Goal: Navigation & Orientation: Find specific page/section

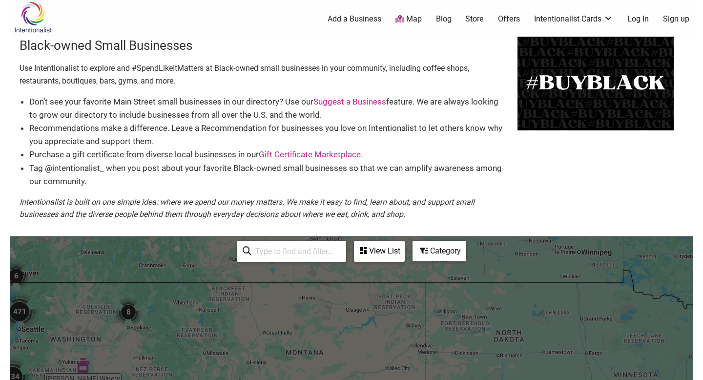
scroll to position [2, 0]
click at [20, 310] on img "471" at bounding box center [19, 311] width 39 height 39
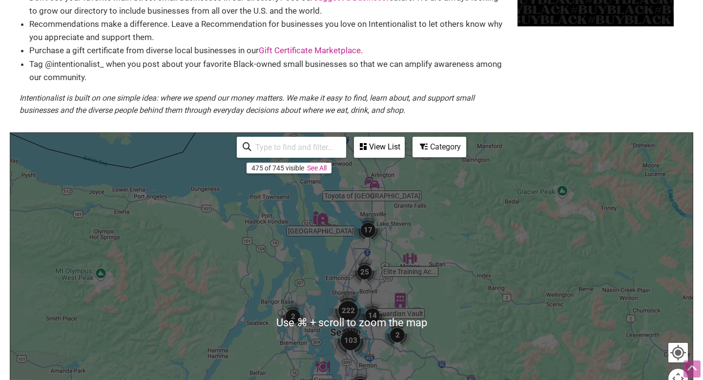
scroll to position [108, 0]
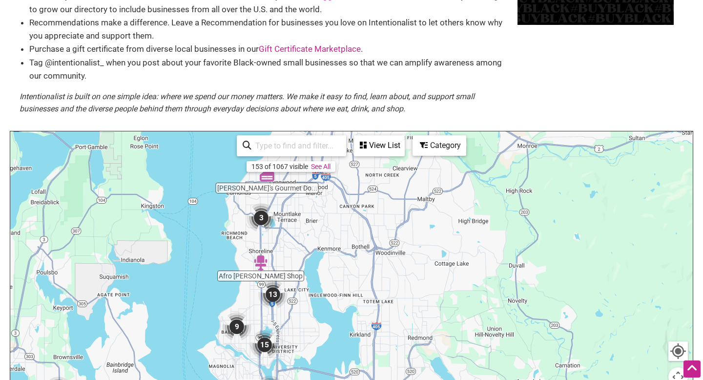
drag, startPoint x: 540, startPoint y: 274, endPoint x: 121, endPoint y: 257, distance: 418.5
click at [121, 257] on div "To navigate, press the arrow keys." at bounding box center [351, 321] width 682 height 380
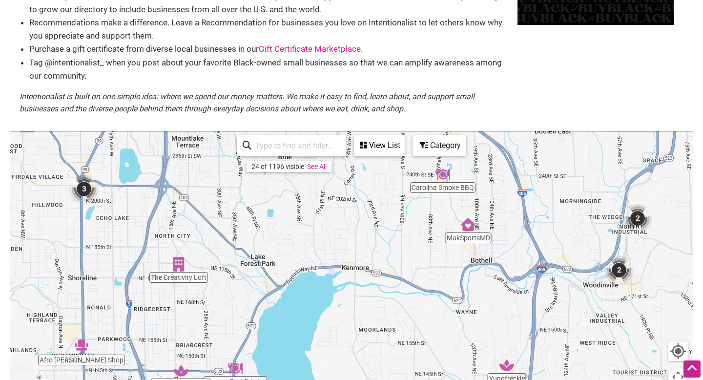
drag, startPoint x: 280, startPoint y: 209, endPoint x: 335, endPoint y: 239, distance: 63.3
click at [335, 239] on div "To navigate, press the arrow keys." at bounding box center [351, 321] width 682 height 380
click at [84, 190] on img "3" at bounding box center [83, 188] width 29 height 29
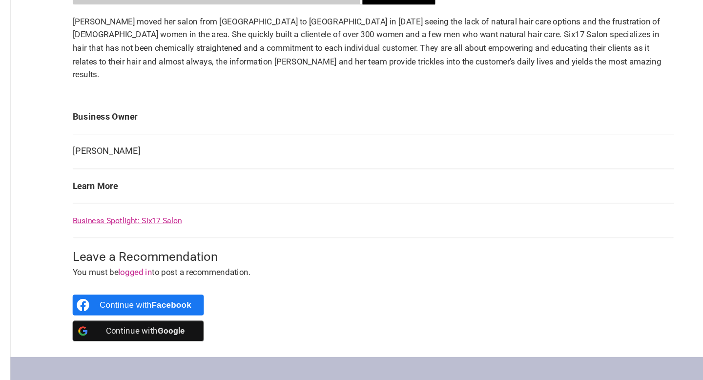
scroll to position [346, 0]
